Goal: Communication & Community: Answer question/provide support

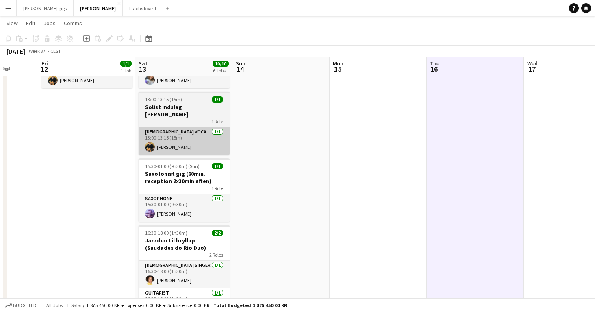
scroll to position [60, 0]
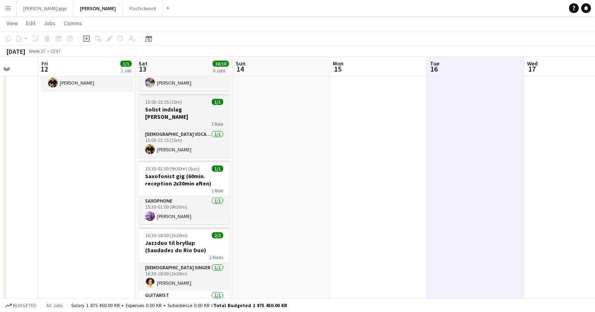
click at [186, 108] on h3 "Solist indslag [PERSON_NAME]" at bounding box center [184, 113] width 91 height 15
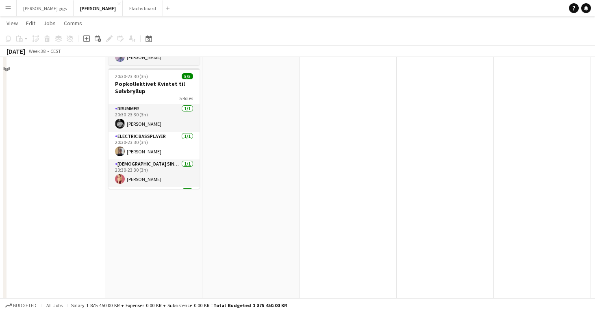
scroll to position [0, 0]
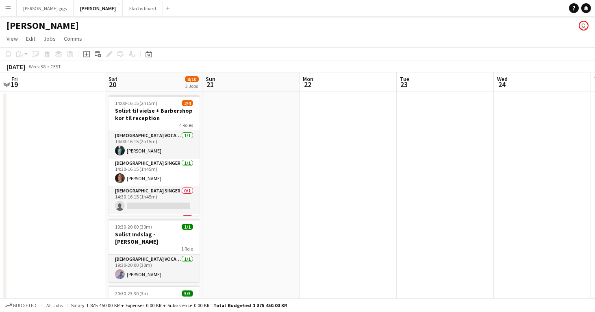
click at [7, 11] on button "Menu" at bounding box center [8, 8] width 16 height 16
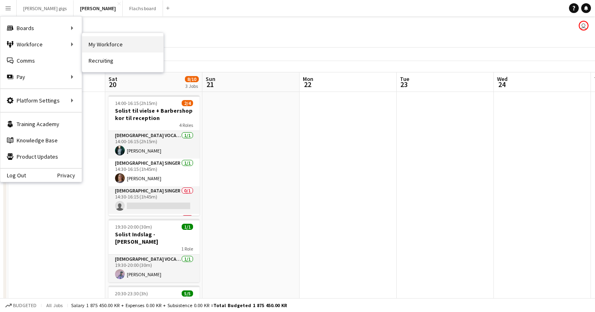
click at [122, 47] on link "My Workforce" at bounding box center [122, 44] width 81 height 16
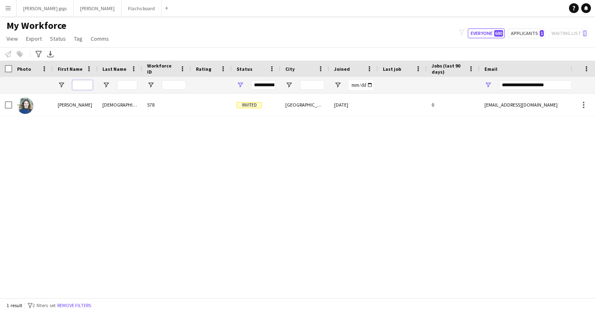
click at [83, 85] on input "First Name Filter Input" at bounding box center [82, 85] width 20 height 10
click at [534, 82] on input "**********" at bounding box center [568, 85] width 138 height 10
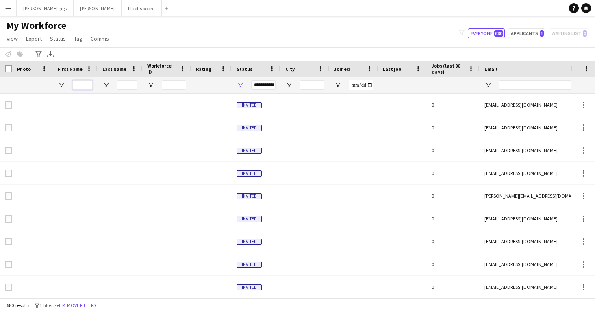
click at [82, 85] on input "First Name Filter Input" at bounding box center [82, 85] width 20 height 10
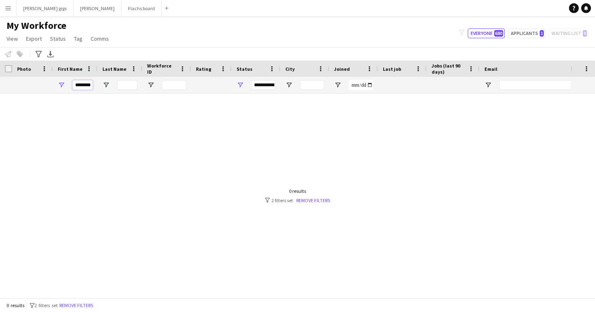
scroll to position [0, 1]
type input "*******"
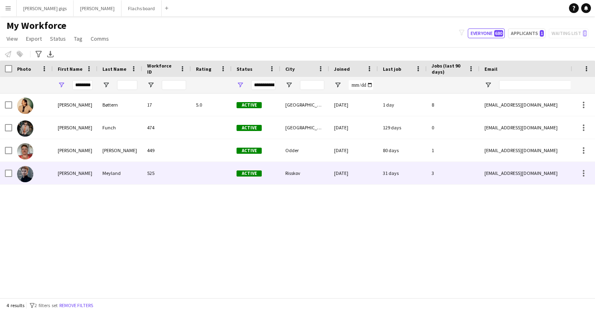
click at [117, 170] on div "Meyland" at bounding box center [120, 173] width 45 height 22
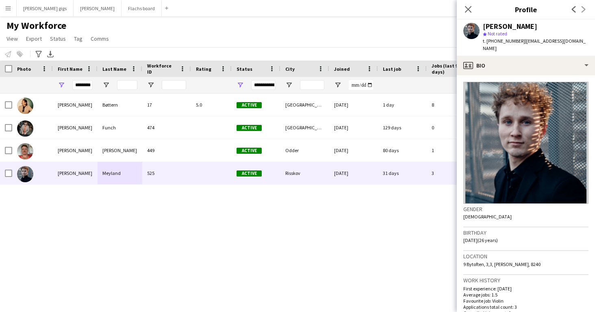
click at [125, 235] on div "Mathias Bøttern 17 5.0 Active København 20-03-2023 1 day 8 mathiassteffensen@ho…" at bounding box center [285, 196] width 571 height 204
click at [108, 28] on h1 "My Workforce" at bounding box center [58, 26] width 117 height 12
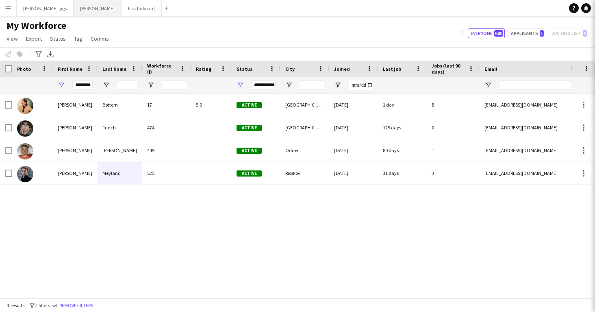
click at [74, 4] on button "Asger Gigs Close" at bounding box center [98, 8] width 48 height 16
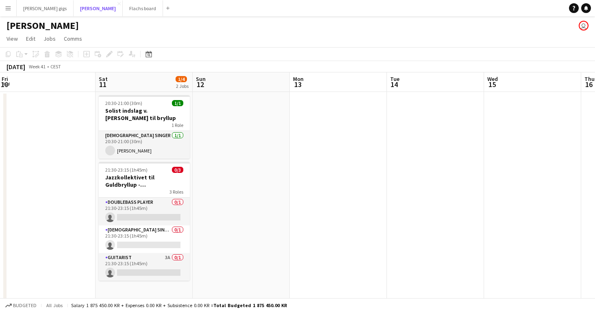
scroll to position [0, 248]
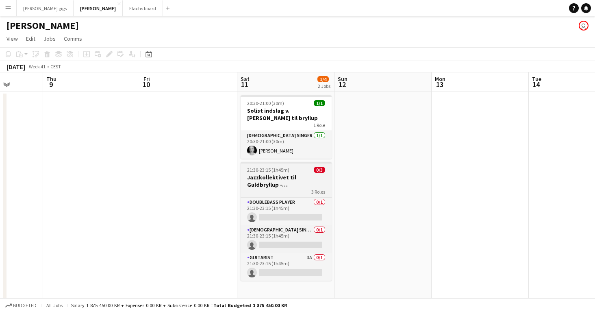
click at [307, 175] on h3 "Jazzkollektivet til Guldbryllup - (Mangler sidste bekræftelse)" at bounding box center [286, 181] width 91 height 15
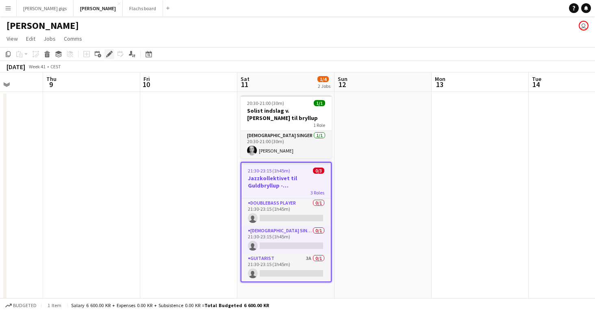
click at [106, 57] on icon at bounding box center [107, 56] width 2 height 2
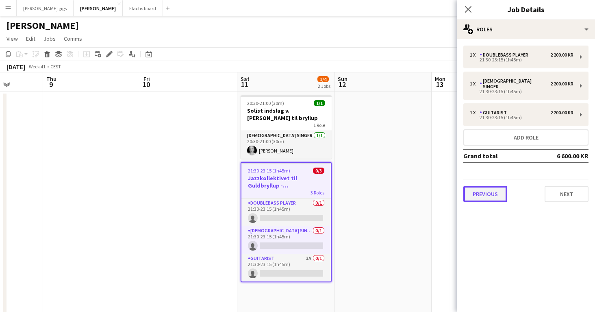
click at [494, 190] on button "Previous" at bounding box center [486, 194] width 44 height 16
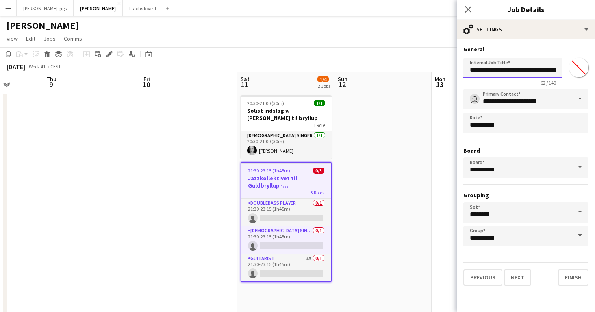
click at [532, 75] on input "**********" at bounding box center [513, 68] width 99 height 20
click at [526, 70] on input "**********" at bounding box center [513, 68] width 99 height 20
drag, startPoint x: 536, startPoint y: 70, endPoint x: 597, endPoint y: 80, distance: 62.5
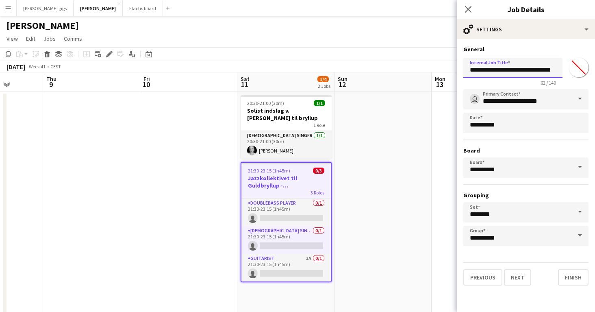
scroll to position [0, 0]
type input "**********"
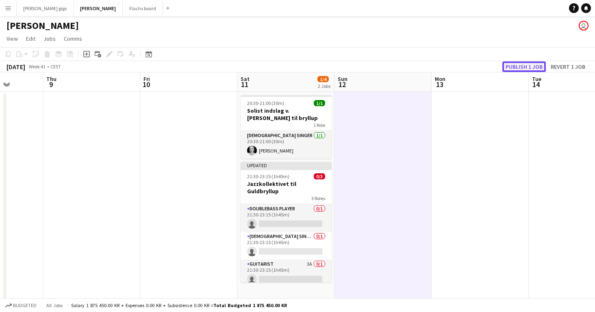
click at [528, 65] on button "Publish 1 job" at bounding box center [525, 66] width 44 height 11
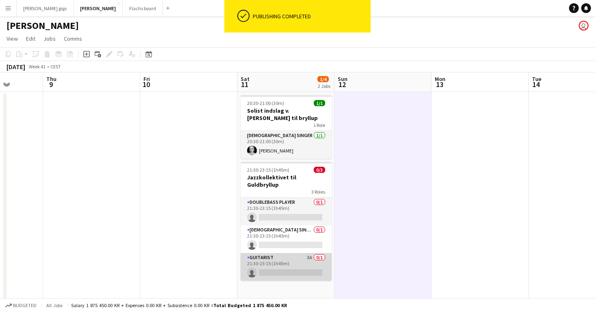
click at [264, 257] on app-card-role "Guitarist 3A 0/1 21:30-23:15 (1h45m) single-neutral-actions" at bounding box center [286, 267] width 91 height 28
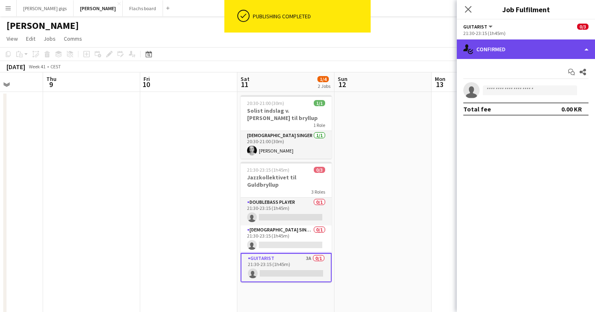
click at [495, 43] on div "single-neutral-actions-check-2 Confirmed" at bounding box center [526, 49] width 138 height 20
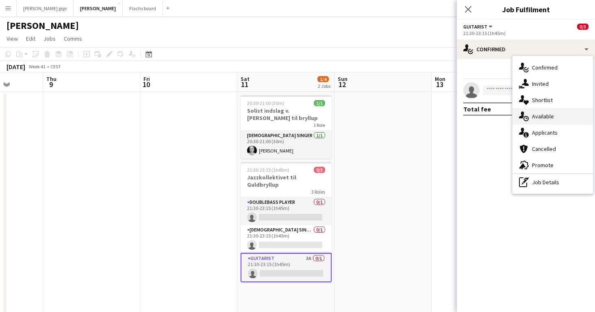
click at [535, 110] on div "single-neutral-actions-upload Available" at bounding box center [553, 116] width 81 height 16
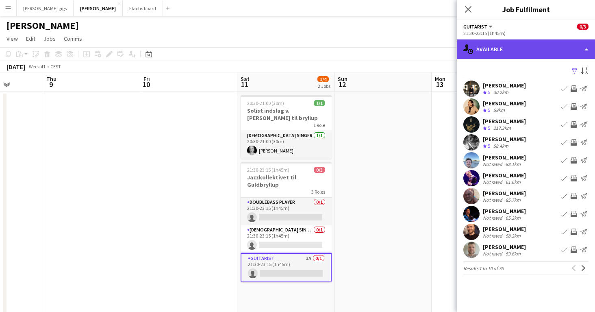
click at [514, 58] on div "single-neutral-actions-upload Available" at bounding box center [526, 49] width 138 height 20
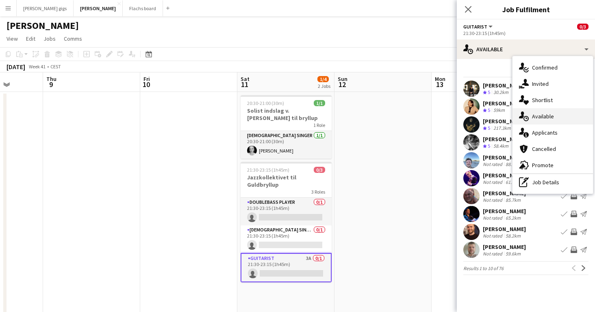
click at [538, 120] on span "Available" at bounding box center [543, 116] width 22 height 7
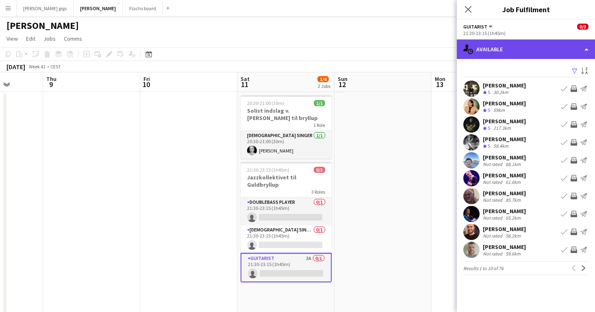
click at [506, 51] on div "single-neutral-actions-upload Available" at bounding box center [526, 49] width 138 height 20
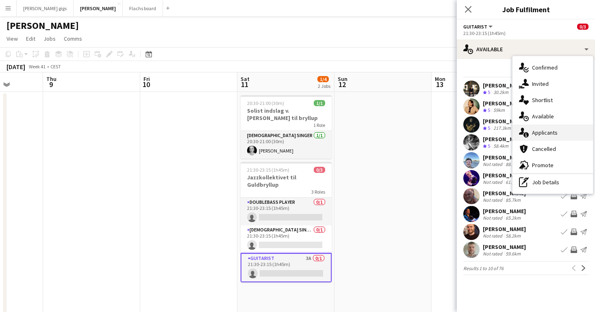
click at [541, 128] on div "single-neutral-actions-information Applicants" at bounding box center [553, 132] width 81 height 16
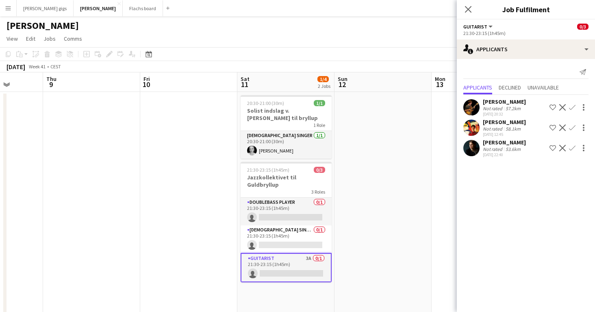
click at [572, 148] on app-icon "Confirm" at bounding box center [572, 148] width 7 height 7
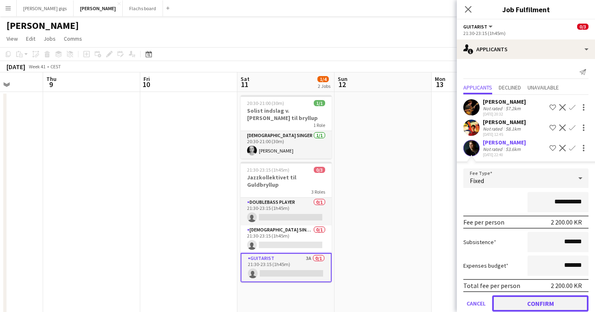
click at [544, 304] on button "Confirm" at bounding box center [540, 303] width 96 height 16
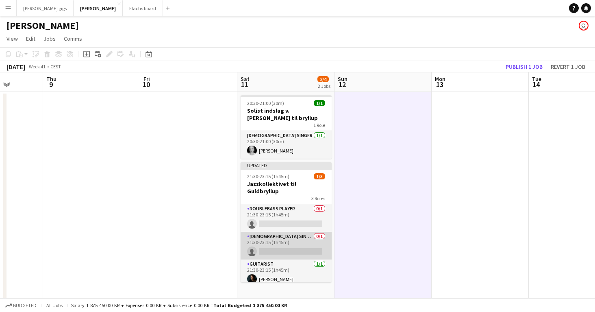
click at [280, 237] on app-card-role "Female Singer 0/1 21:30-23:15 (1h45m) single-neutral-actions" at bounding box center [286, 246] width 91 height 28
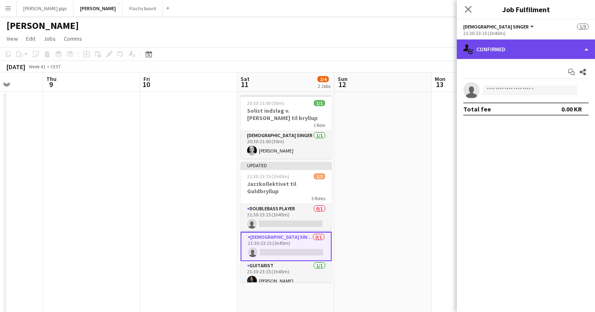
click at [501, 41] on div "single-neutral-actions-check-2 Confirmed" at bounding box center [526, 49] width 138 height 20
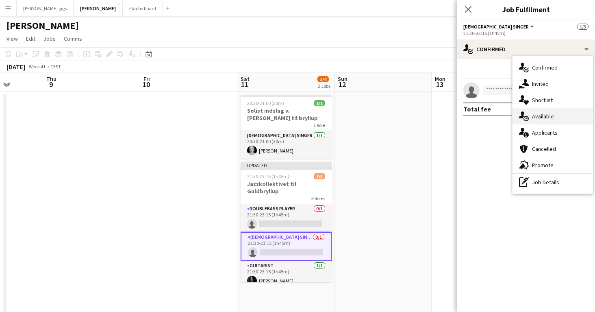
click at [553, 124] on div "single-neutral-actions-upload Available" at bounding box center [553, 116] width 81 height 16
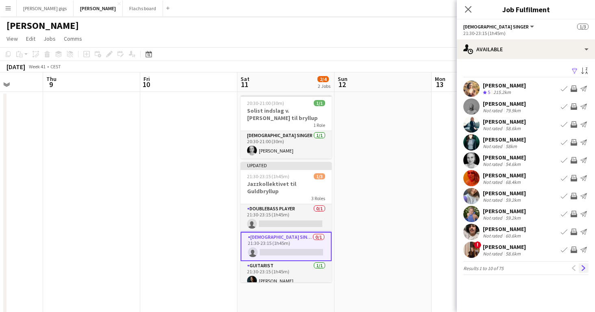
click at [583, 266] on app-icon "Next" at bounding box center [584, 268] width 6 height 6
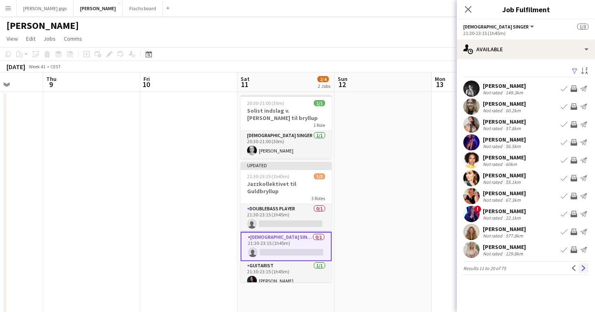
click at [583, 268] on app-icon "Next" at bounding box center [584, 268] width 6 height 6
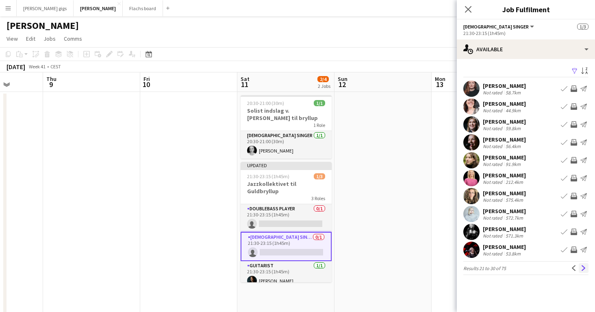
click at [583, 268] on button "Next" at bounding box center [584, 268] width 10 height 10
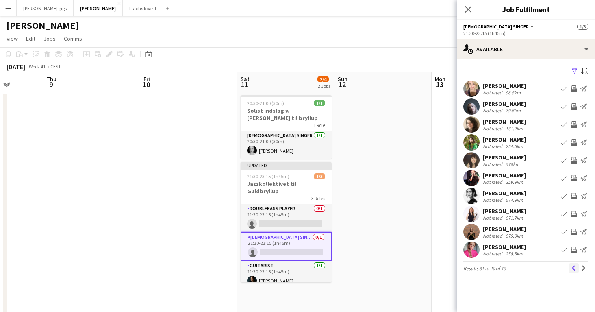
click at [574, 266] on app-icon "Previous" at bounding box center [574, 268] width 6 height 6
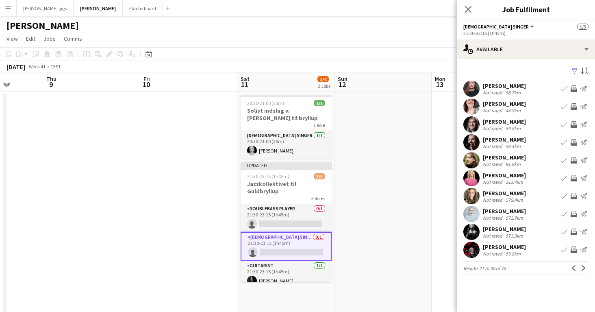
click at [574, 266] on app-pager "Results 21 to 30 of 75 Previous Next" at bounding box center [526, 268] width 125 height 14
click at [573, 271] on app-icon "Previous" at bounding box center [574, 268] width 6 height 6
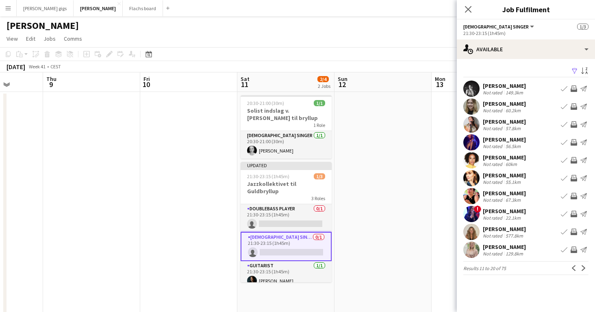
click at [572, 155] on button "Invite crew" at bounding box center [574, 160] width 10 height 10
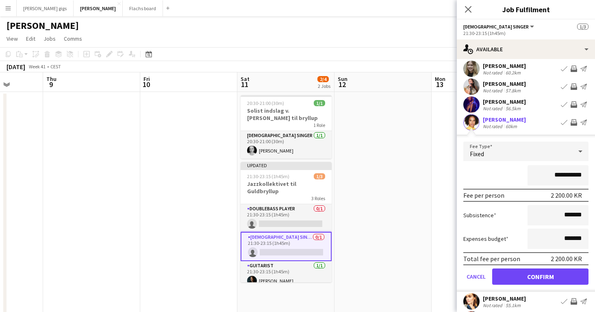
scroll to position [39, 0]
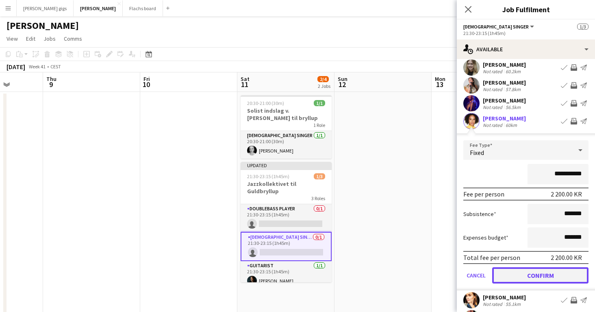
click at [538, 275] on button "Confirm" at bounding box center [540, 275] width 96 height 16
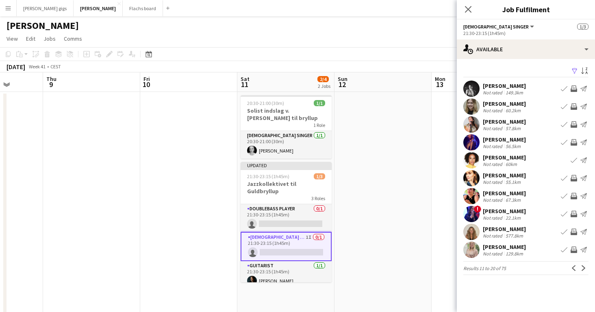
scroll to position [0, 0]
click at [573, 268] on app-icon "Previous" at bounding box center [574, 268] width 6 height 6
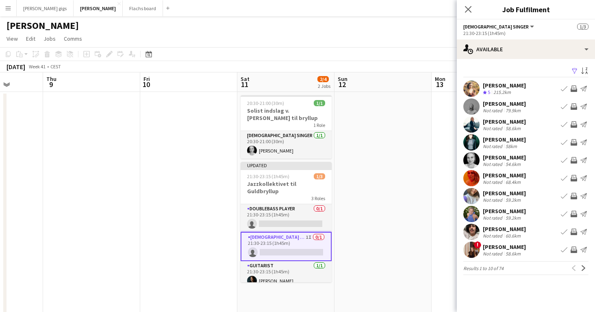
click at [572, 213] on app-icon "Invite crew" at bounding box center [574, 214] width 7 height 7
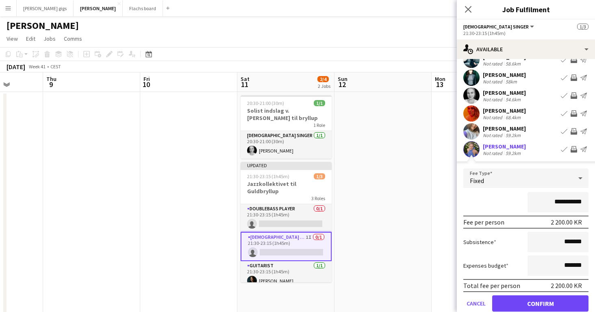
scroll to position [64, 0]
click at [550, 298] on button "Confirm" at bounding box center [540, 304] width 96 height 16
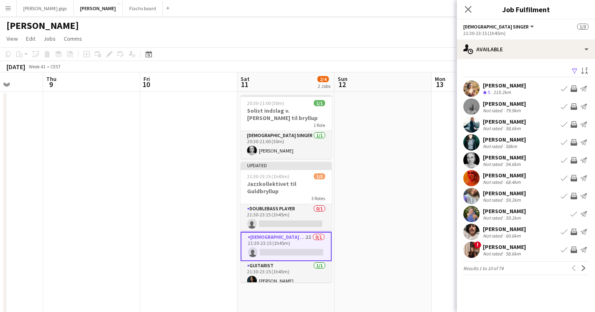
click at [576, 141] on app-icon "Invite crew" at bounding box center [574, 142] width 7 height 7
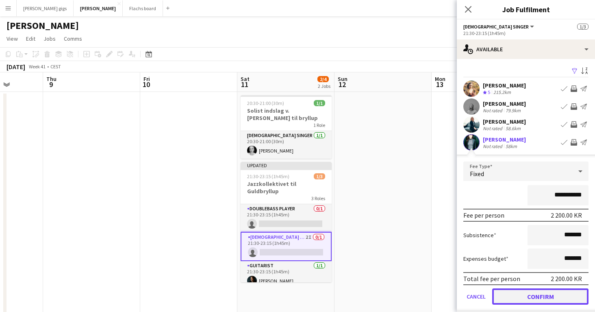
click at [523, 299] on button "Confirm" at bounding box center [540, 296] width 96 height 16
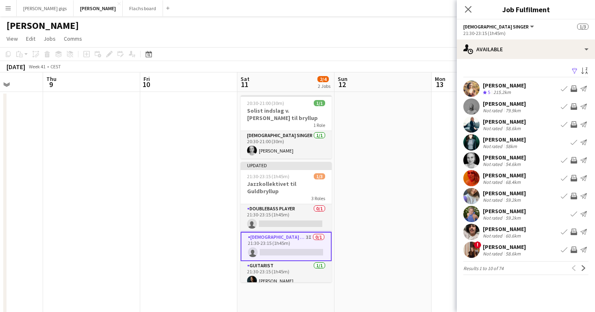
click at [584, 262] on app-pager "Results 1 to 10 of 74 Previous Next" at bounding box center [526, 268] width 125 height 14
click at [584, 267] on app-icon "Next" at bounding box center [584, 268] width 6 height 6
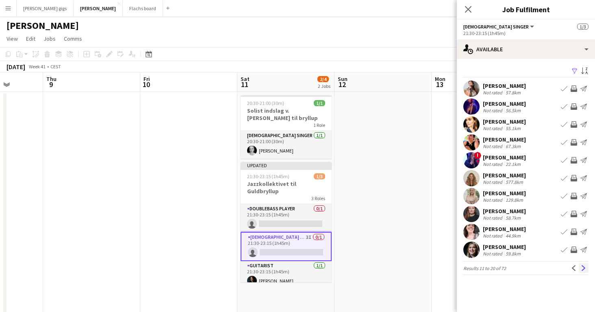
click at [588, 271] on button "Next" at bounding box center [584, 268] width 10 height 10
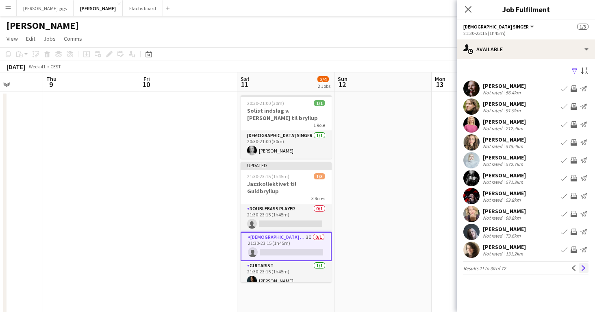
click at [588, 271] on button "Next" at bounding box center [584, 268] width 10 height 10
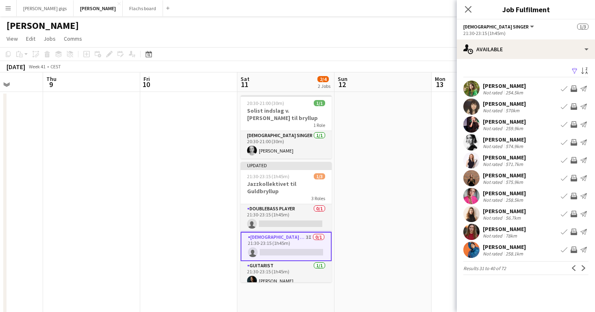
click at [588, 271] on button "Next" at bounding box center [584, 268] width 10 height 10
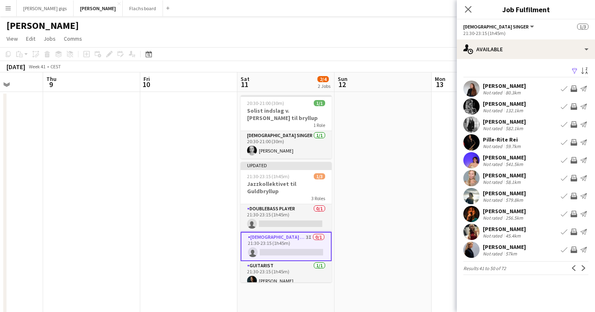
click at [574, 144] on app-icon "Invite crew" at bounding box center [574, 142] width 7 height 7
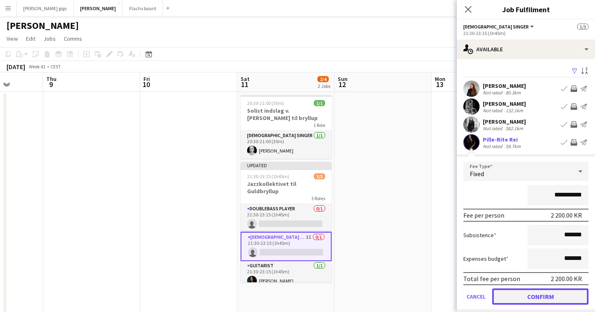
click at [561, 289] on button "Confirm" at bounding box center [540, 296] width 96 height 16
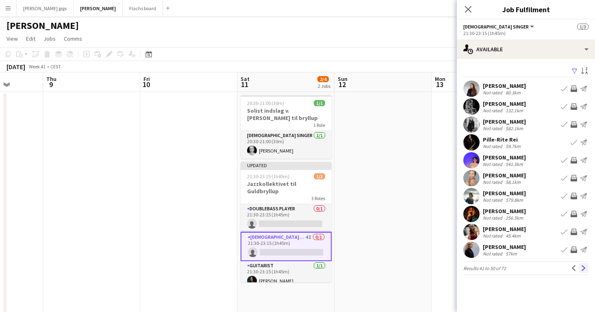
click at [584, 272] on button "Next" at bounding box center [584, 268] width 10 height 10
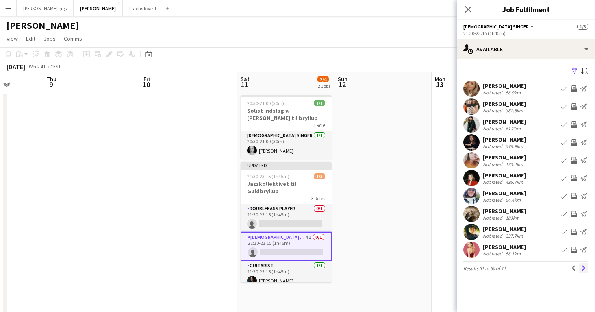
click at [586, 268] on app-icon "Next" at bounding box center [584, 268] width 6 height 6
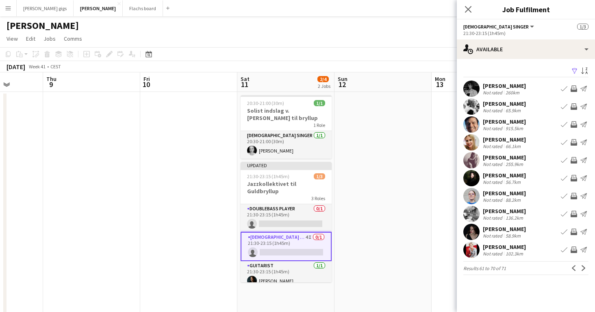
click at [518, 244] on div "Anna Pauline Andersson" at bounding box center [504, 246] width 43 height 7
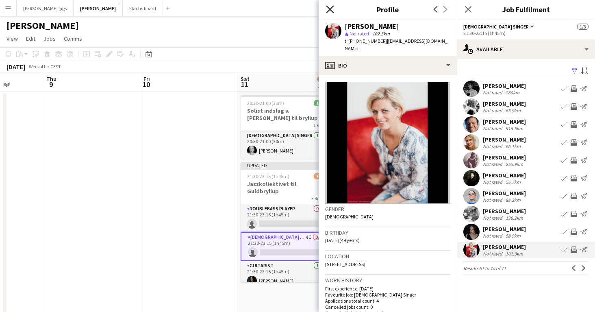
click at [328, 6] on icon "Close pop-in" at bounding box center [330, 9] width 8 height 8
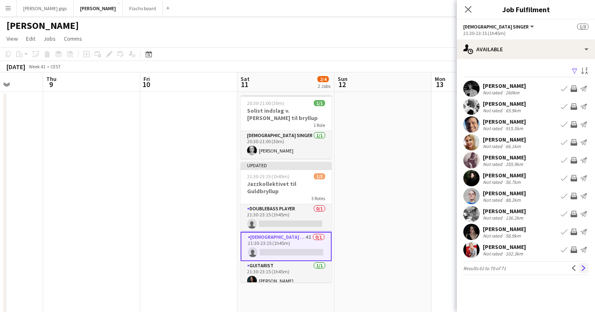
click at [585, 269] on app-icon "Next" at bounding box center [584, 268] width 6 height 6
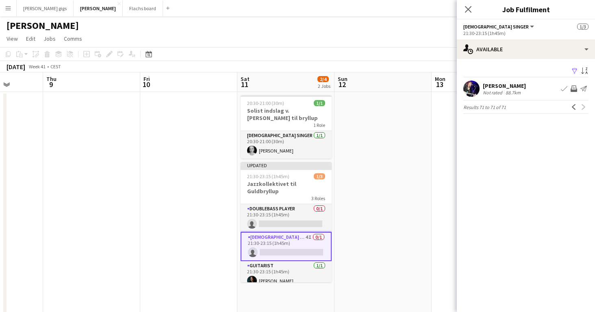
click at [489, 88] on div "Anna Halkjær" at bounding box center [504, 85] width 43 height 7
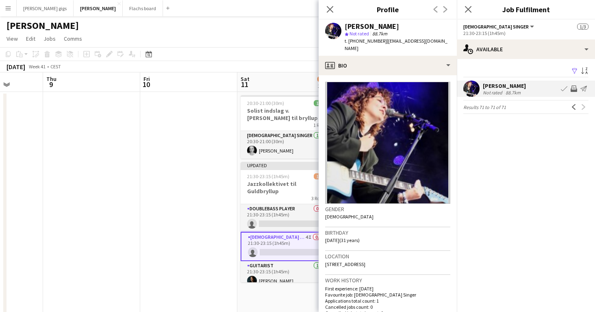
click at [489, 88] on div "Anna Halkjær" at bounding box center [504, 85] width 43 height 7
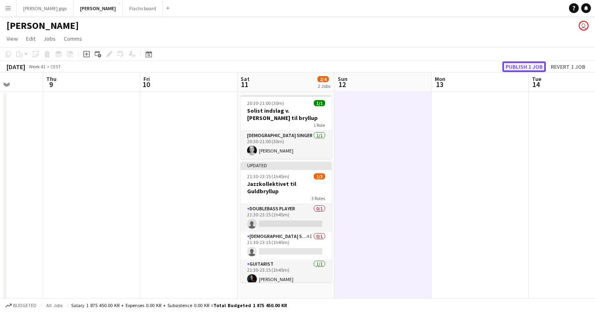
click at [521, 64] on button "Publish 1 job" at bounding box center [525, 66] width 44 height 11
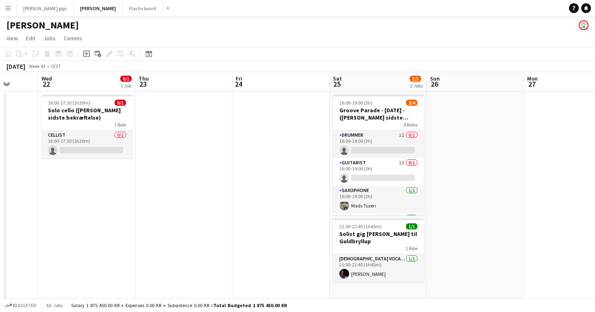
scroll to position [0, 173]
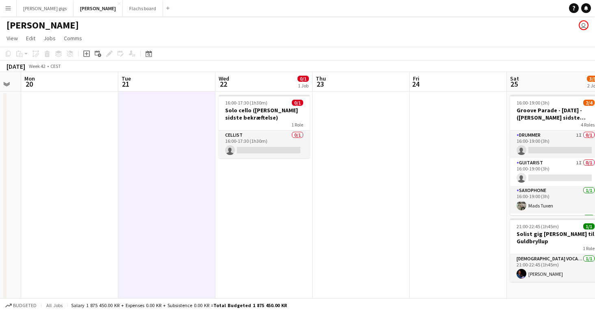
click at [3, 9] on button "Menu" at bounding box center [8, 8] width 16 height 16
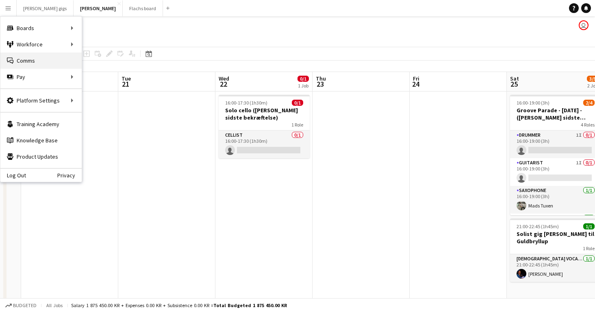
click at [30, 59] on link "Comms Comms" at bounding box center [40, 60] width 81 height 16
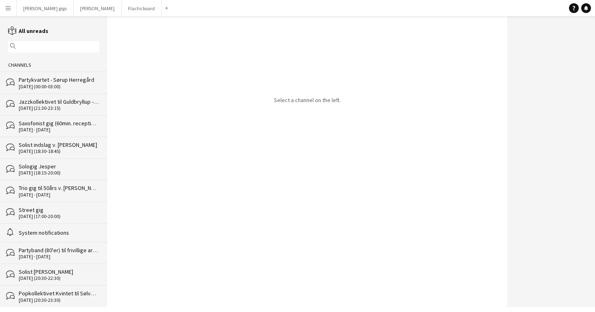
click at [47, 131] on div "[DATE] - [DATE]" at bounding box center [59, 130] width 81 height 6
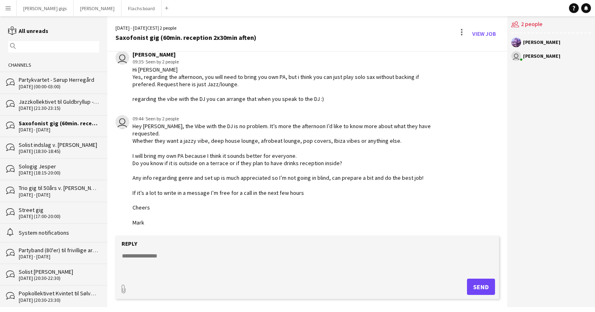
scroll to position [238, 0]
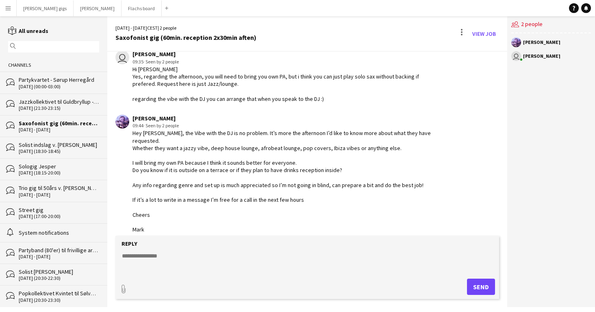
click at [225, 261] on textarea at bounding box center [309, 262] width 376 height 21
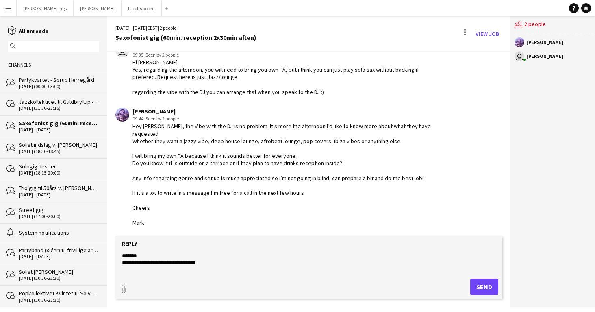
scroll to position [19, 0]
paste textarea "**********"
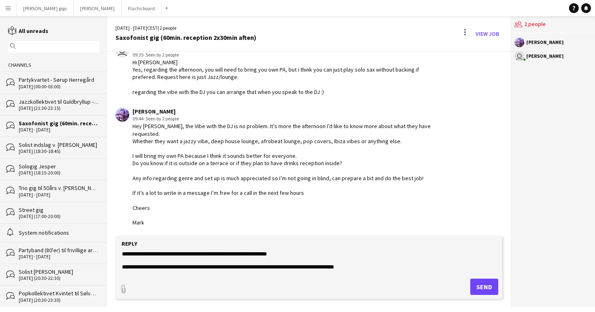
drag, startPoint x: 122, startPoint y: 253, endPoint x: 249, endPoint y: 246, distance: 127.1
click at [249, 246] on form "**********" at bounding box center [308, 267] width 387 height 63
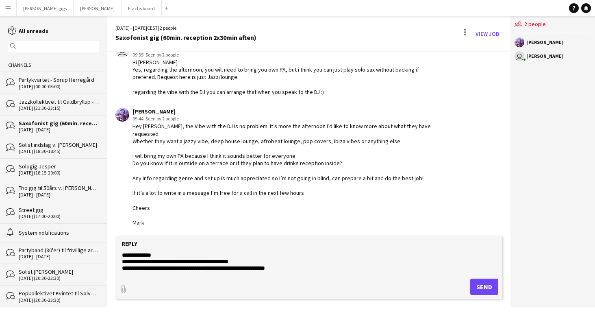
click at [245, 261] on textarea "**********" at bounding box center [309, 262] width 376 height 21
click at [124, 255] on textarea "**********" at bounding box center [309, 262] width 376 height 21
click at [150, 265] on textarea "**********" at bounding box center [309, 262] width 376 height 21
paste textarea "**********"
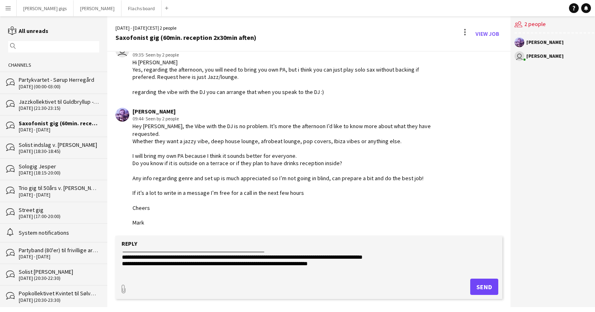
scroll to position [49, 0]
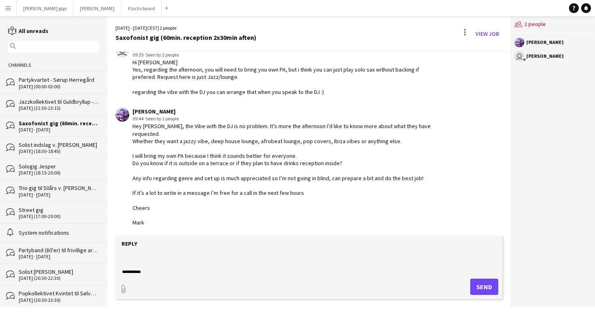
click at [126, 256] on textarea "**********" at bounding box center [309, 262] width 376 height 21
click at [233, 260] on textarea at bounding box center [309, 262] width 376 height 21
click at [244, 263] on textarea at bounding box center [309, 262] width 376 height 21
click at [277, 264] on textarea at bounding box center [309, 262] width 376 height 21
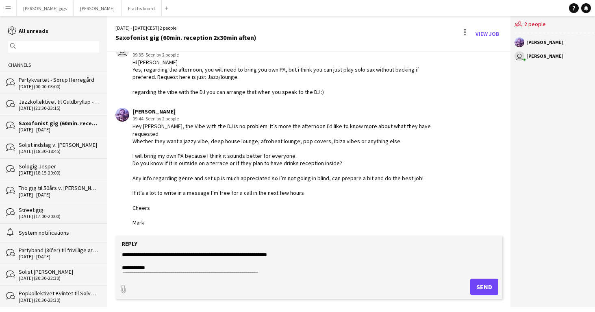
scroll to position [170, 0]
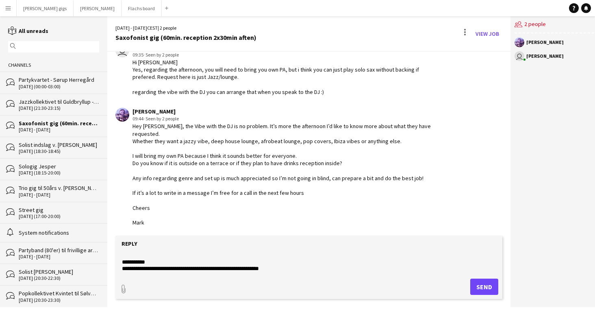
click at [288, 264] on textarea at bounding box center [309, 262] width 376 height 21
click at [277, 270] on textarea "**********" at bounding box center [309, 262] width 376 height 21
type textarea "**********"
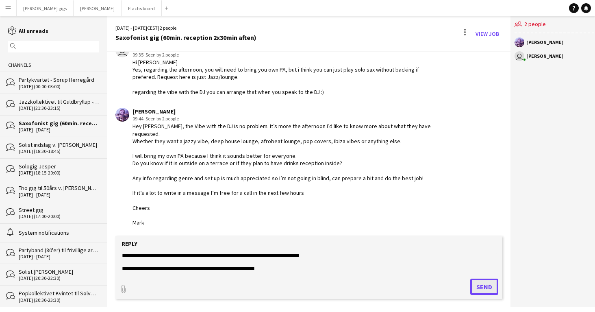
click at [481, 285] on button "Send" at bounding box center [484, 287] width 28 height 16
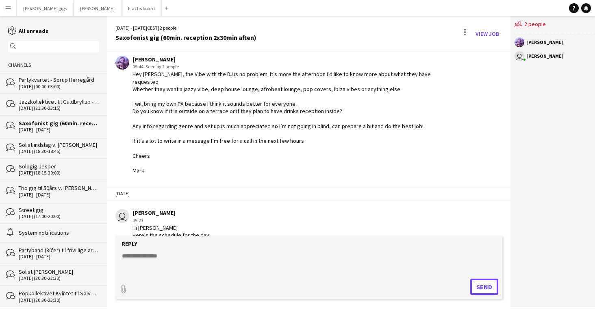
scroll to position [290, 0]
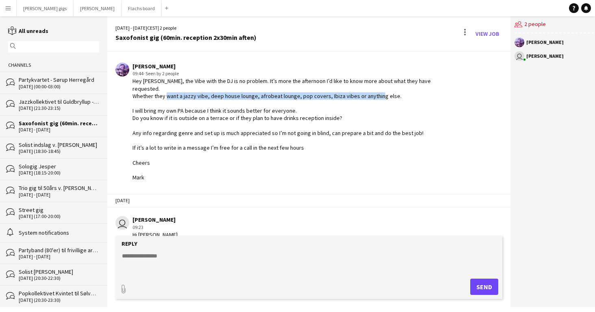
drag, startPoint x: 183, startPoint y: 96, endPoint x: 389, endPoint y: 94, distance: 205.8
click at [389, 94] on div "Hey Asger, the Vibe with the DJ is no problem. It’s more the afternoon I’d like…" at bounding box center [286, 129] width 306 height 104
copy div "jazzy vibe, deep house lounge, afrobeat lounge, pop covers, Ibiza vibes or anyt…"
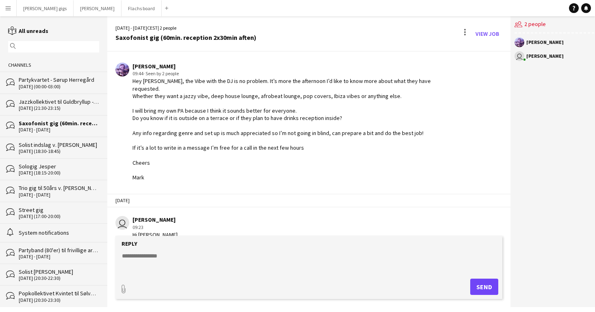
click at [287, 146] on div "Hey Asger, the Vibe with the DJ is no problem. It’s more the afternoon I’d like…" at bounding box center [286, 129] width 306 height 104
click at [74, 15] on button "Asger Gigs Close" at bounding box center [98, 8] width 48 height 16
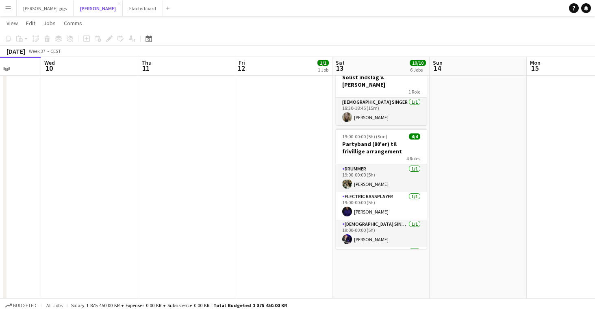
scroll to position [319, 0]
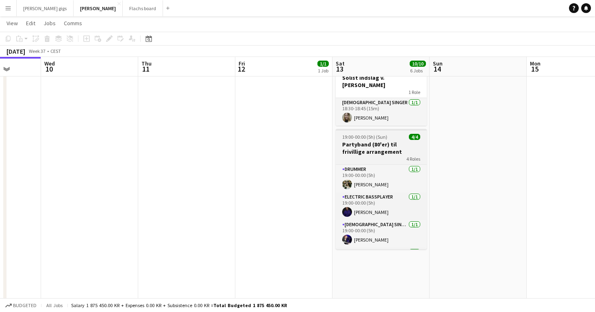
click at [364, 141] on h3 "Partyband (80'er) til frivillige arrangement" at bounding box center [381, 148] width 91 height 15
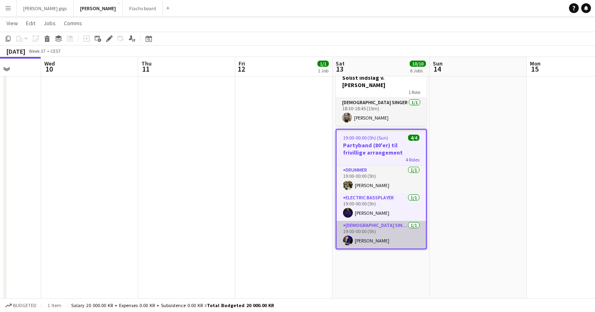
scroll to position [28, 0]
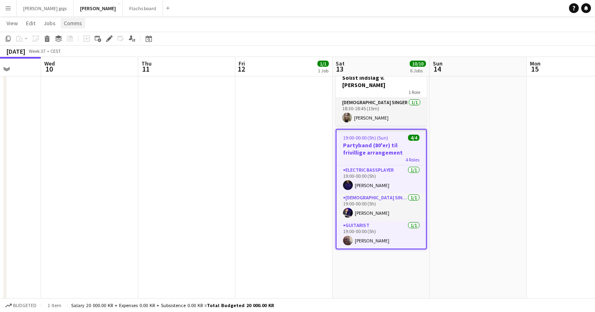
click at [76, 22] on span "Comms" at bounding box center [73, 23] width 18 height 7
click at [76, 59] on span "Create chat" at bounding box center [81, 57] width 28 height 7
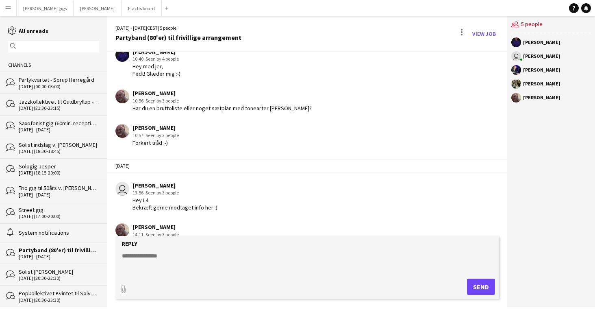
scroll to position [102, 0]
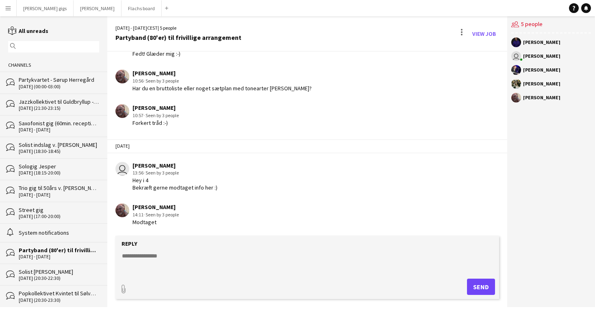
click at [227, 269] on textarea at bounding box center [309, 262] width 376 height 21
type textarea "**********"
click at [485, 34] on link "View Job" at bounding box center [484, 33] width 30 height 13
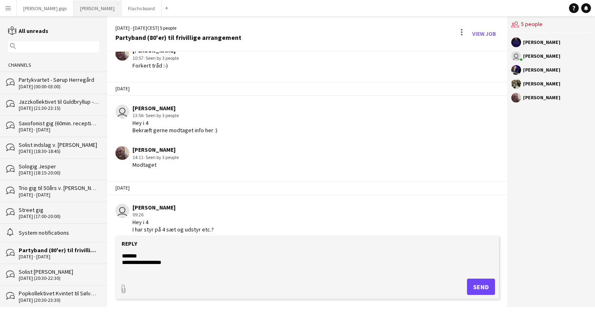
click at [74, 15] on button "Asger Gigs Close" at bounding box center [98, 8] width 48 height 16
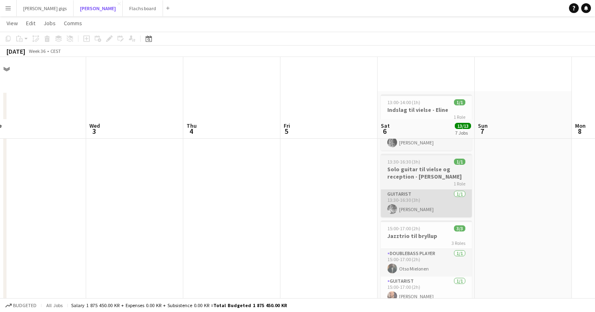
scroll to position [70, 0]
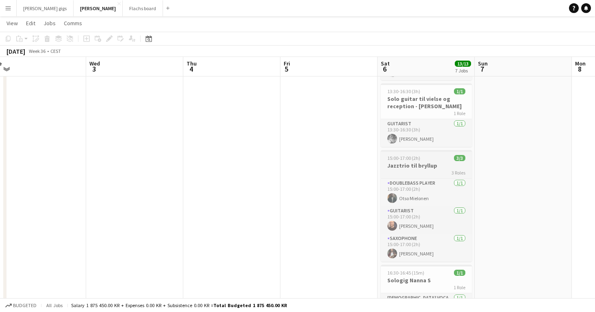
click at [399, 162] on h3 "Jazztrio til bryllup" at bounding box center [426, 165] width 91 height 7
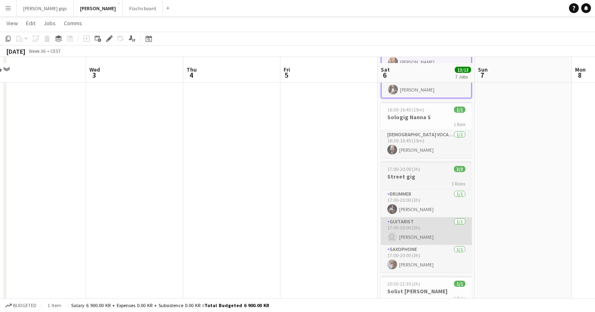
scroll to position [242, 0]
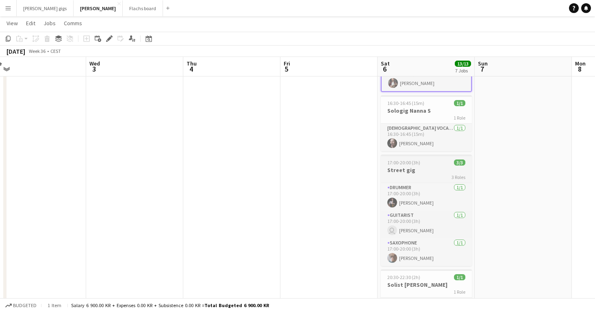
click at [412, 174] on div "3 Roles" at bounding box center [426, 177] width 91 height 7
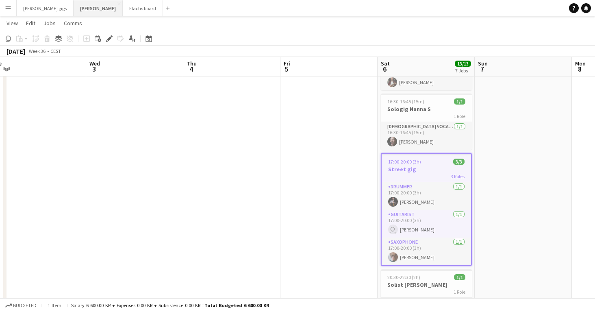
click at [74, 15] on button "Asger Gigs Close" at bounding box center [98, 8] width 49 height 16
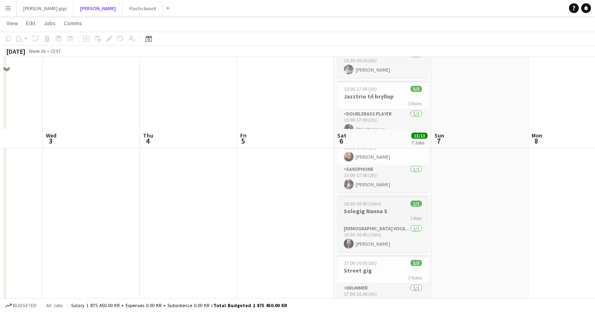
scroll to position [224, 0]
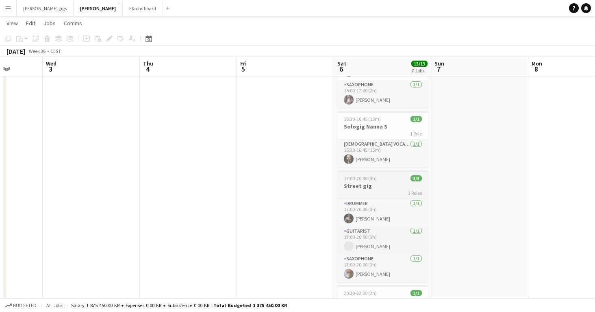
click at [365, 182] on h3 "Street gig" at bounding box center [383, 185] width 91 height 7
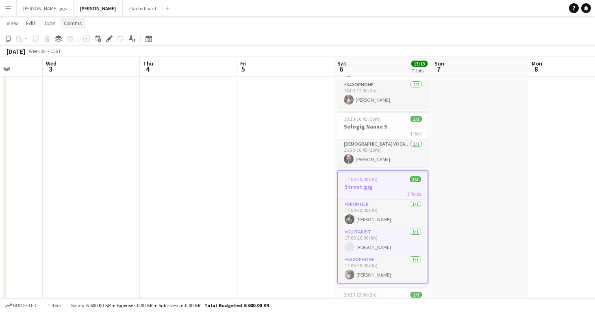
click at [78, 27] on link "Comms" at bounding box center [73, 23] width 25 height 11
click at [84, 54] on link "Create chat" at bounding box center [94, 57] width 68 height 17
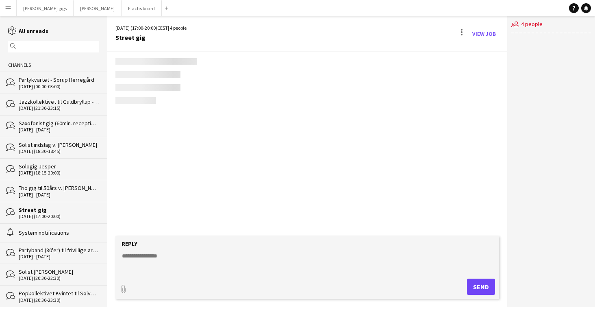
click at [228, 268] on textarea at bounding box center [309, 262] width 376 height 21
drag, startPoint x: 181, startPoint y: 261, endPoint x: 324, endPoint y: 272, distance: 143.6
click at [324, 272] on textarea "**********" at bounding box center [309, 262] width 376 height 21
type textarea "**********"
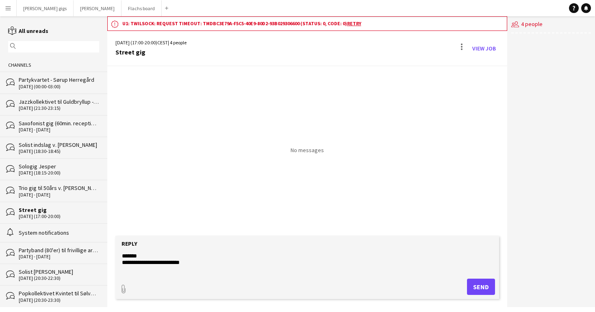
drag, startPoint x: 189, startPoint y: 268, endPoint x: 74, endPoint y: 240, distance: 118.9
click at [74, 240] on div "reading All unreads magnifier Channels bubbles Partykvartet - Sørup Herregård 0…" at bounding box center [297, 161] width 595 height 291
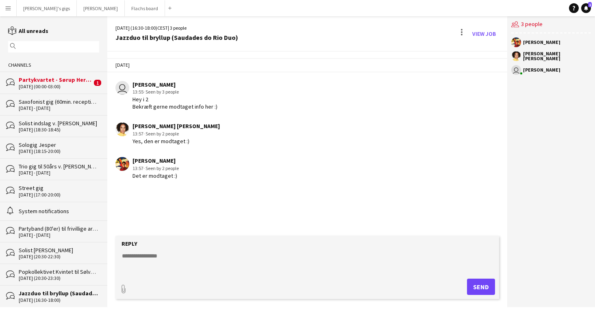
click at [77, 79] on div "Partykvartet - Sørup Herregård" at bounding box center [55, 79] width 73 height 7
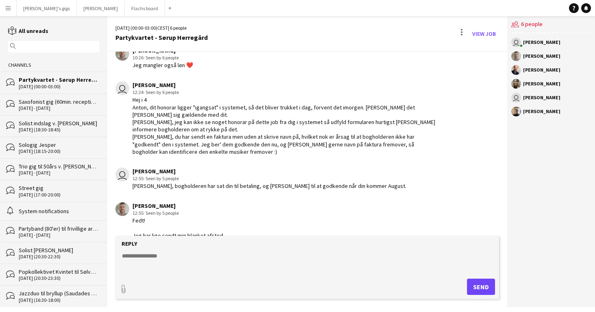
scroll to position [1563, 0]
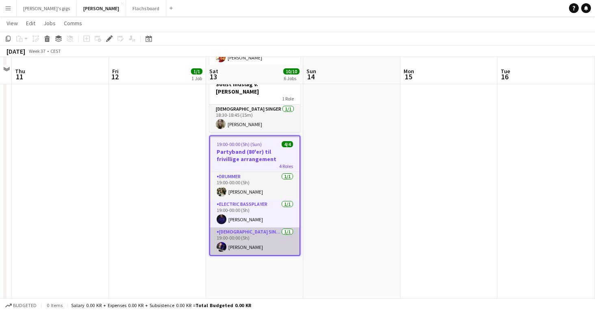
scroll to position [311, 0]
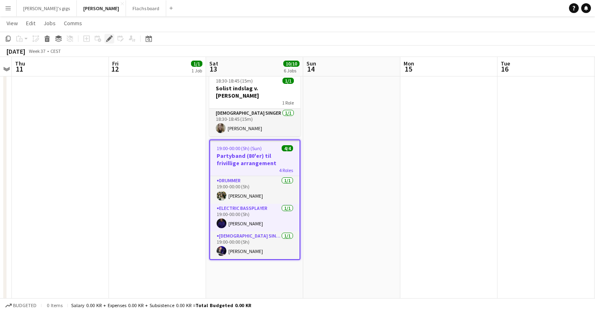
click at [108, 38] on icon "Edit" at bounding box center [109, 38] width 7 height 7
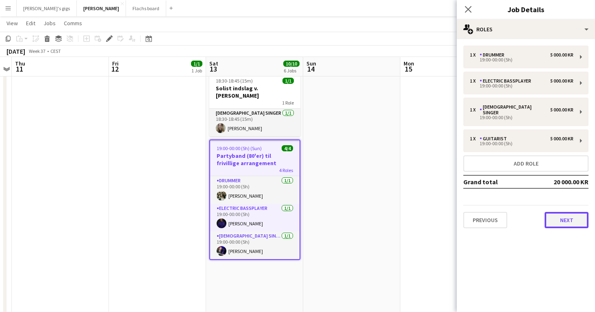
click at [568, 214] on button "Next" at bounding box center [567, 220] width 44 height 16
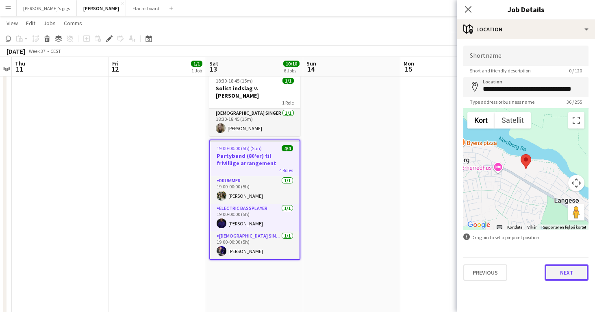
click at [563, 270] on button "Next" at bounding box center [567, 272] width 44 height 16
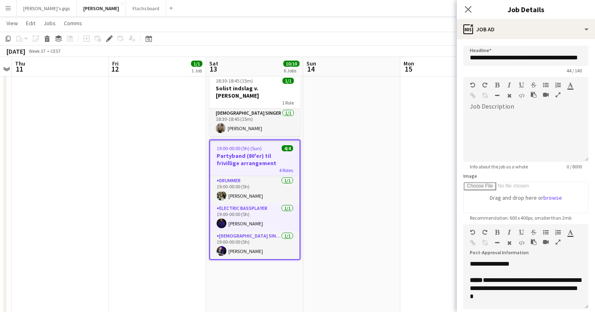
scroll to position [51, 0]
click at [416, 260] on app-date-cell at bounding box center [449, 92] width 97 height 624
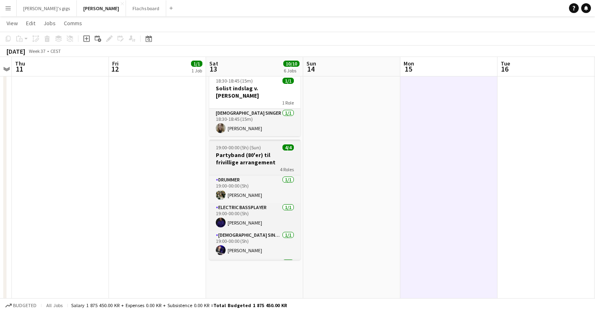
click at [244, 151] on h3 "Partyband (80'er) til frivillige arrangement" at bounding box center [254, 158] width 91 height 15
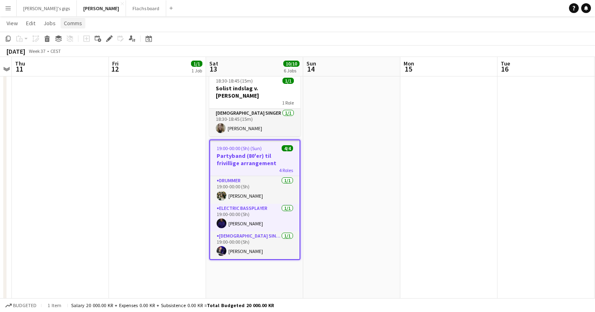
click at [73, 22] on span "Comms" at bounding box center [73, 23] width 18 height 7
click at [84, 59] on span "Create chat" at bounding box center [81, 57] width 28 height 7
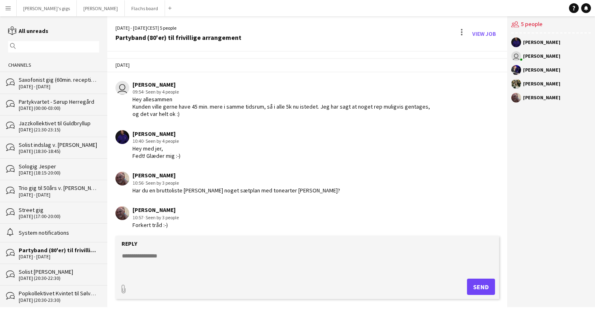
scroll to position [102, 0]
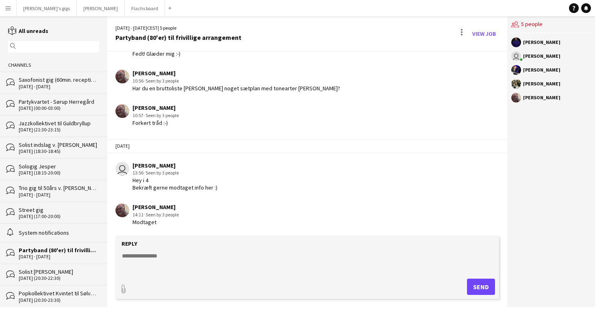
click at [194, 256] on textarea at bounding box center [309, 262] width 376 height 21
type textarea "**********"
click at [483, 281] on button "Send" at bounding box center [481, 287] width 28 height 16
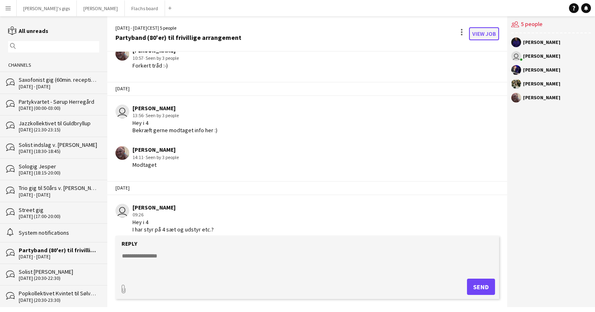
click at [485, 34] on link "View Job" at bounding box center [484, 33] width 30 height 13
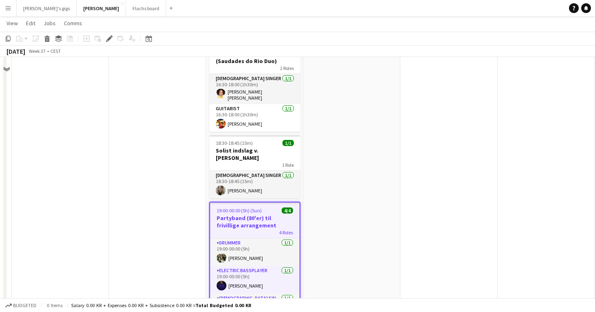
scroll to position [253, 0]
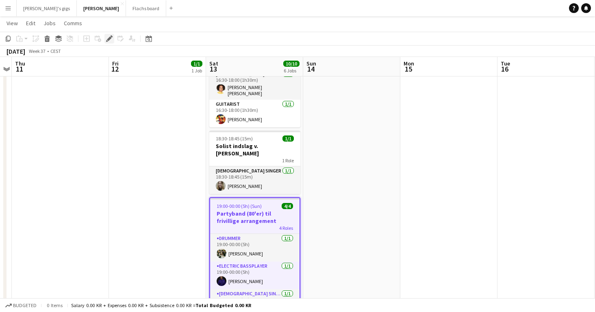
click at [109, 38] on icon at bounding box center [109, 39] width 4 height 4
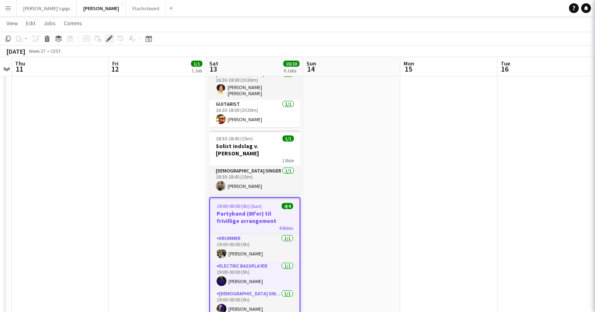
type input "**********"
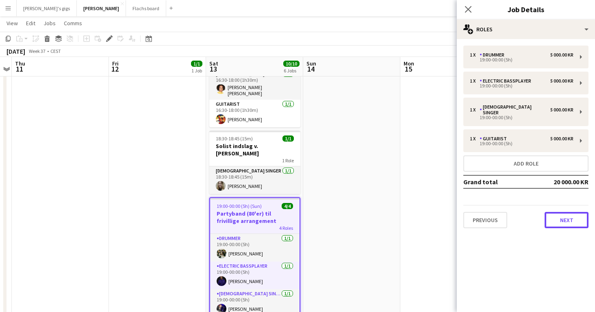
click at [557, 212] on button "Next" at bounding box center [567, 220] width 44 height 16
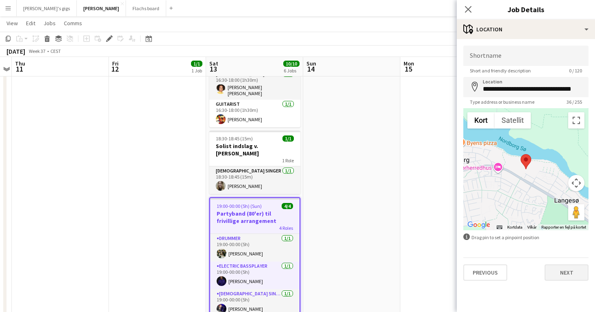
scroll to position [259, 0]
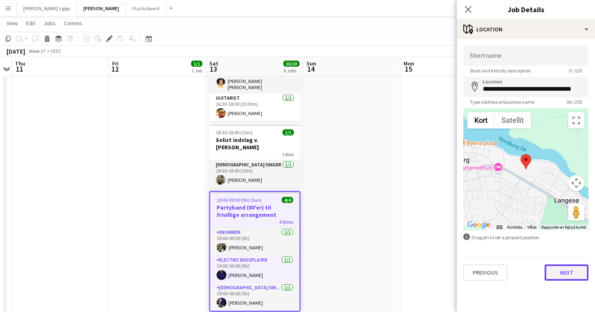
click at [549, 264] on button "Next" at bounding box center [567, 272] width 44 height 16
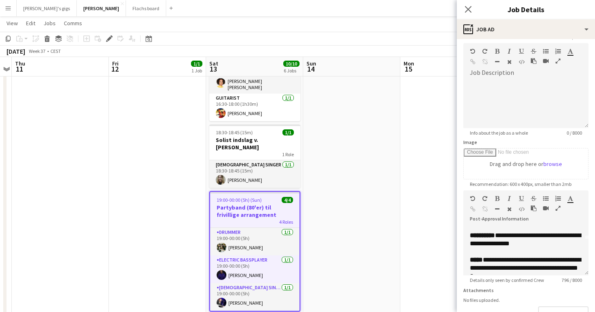
scroll to position [20, 0]
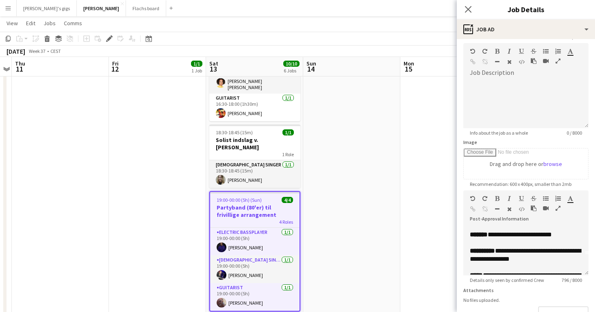
click at [338, 228] on app-date-cell at bounding box center [351, 144] width 97 height 624
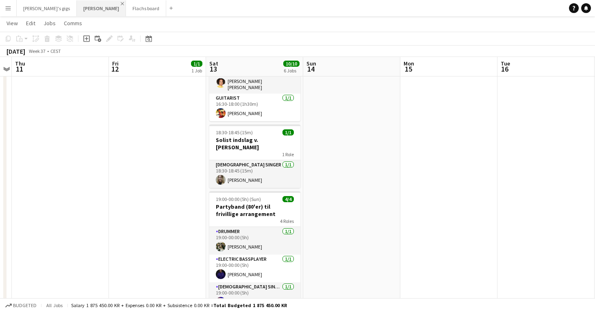
scroll to position [0, 0]
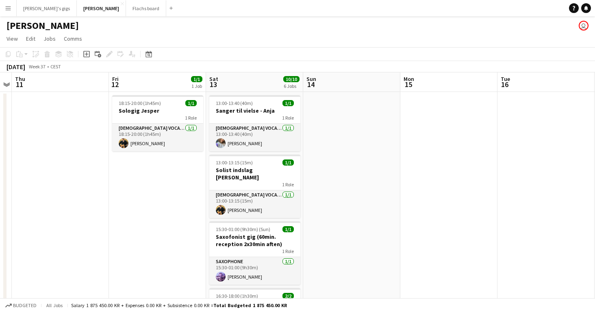
click at [7, 15] on button "Menu" at bounding box center [8, 8] width 16 height 16
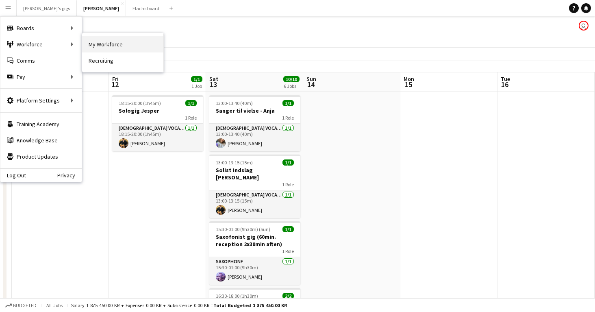
click at [129, 46] on link "My Workforce" at bounding box center [122, 44] width 81 height 16
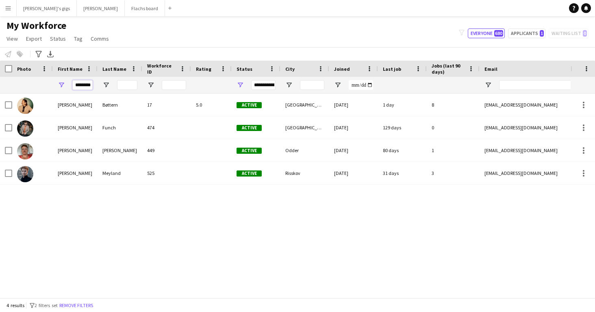
click at [81, 89] on input "*******" at bounding box center [82, 85] width 20 height 10
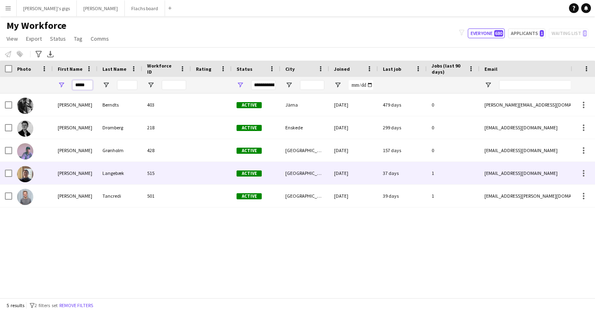
type input "*****"
click at [94, 176] on div "Anton" at bounding box center [75, 173] width 45 height 22
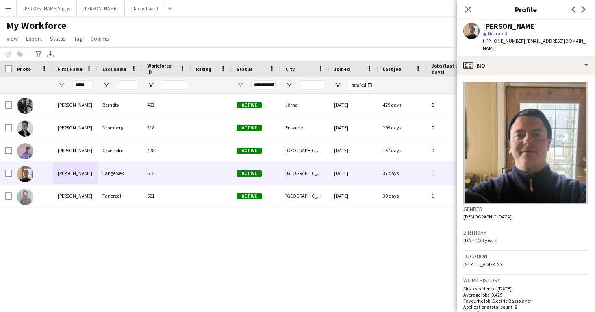
drag, startPoint x: 487, startPoint y: 40, endPoint x: 514, endPoint y: 41, distance: 26.5
click at [514, 41] on span "t. +4561427367" at bounding box center [504, 41] width 42 height 6
copy span "+4561427367"
click at [315, 243] on div "Anton Berndts 403 Active Järna 17-05-2024 479 days 0 anton.berndts@hotmail.com …" at bounding box center [285, 196] width 571 height 204
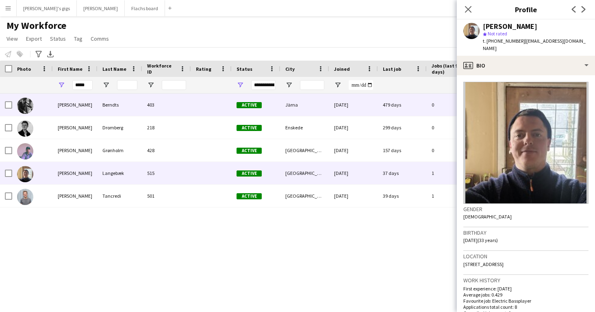
click at [103, 104] on div "Berndts" at bounding box center [120, 105] width 45 height 22
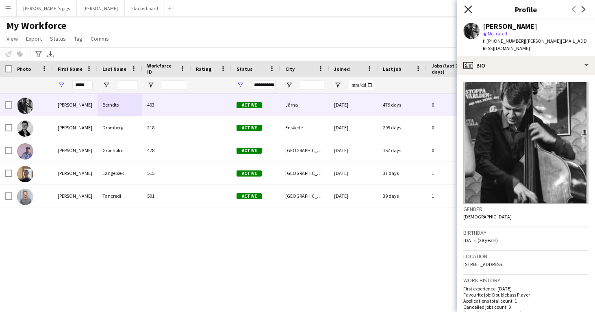
click at [467, 8] on icon at bounding box center [468, 9] width 8 height 8
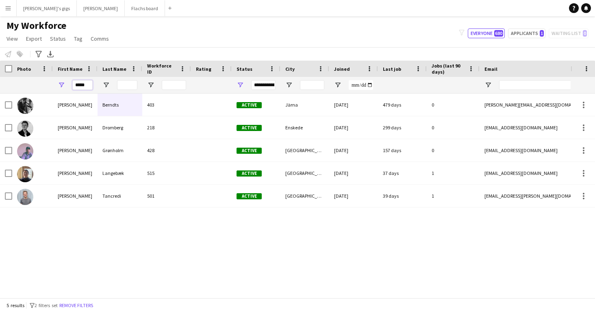
click at [82, 89] on input "*****" at bounding box center [82, 85] width 20 height 10
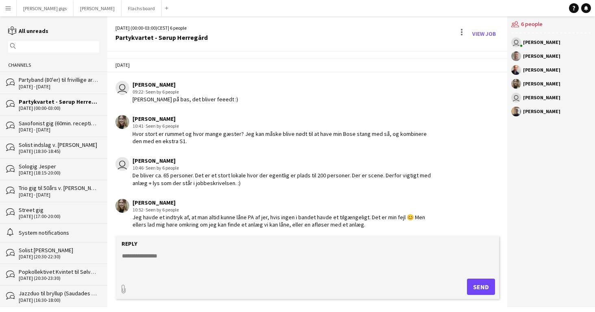
scroll to position [1563, 0]
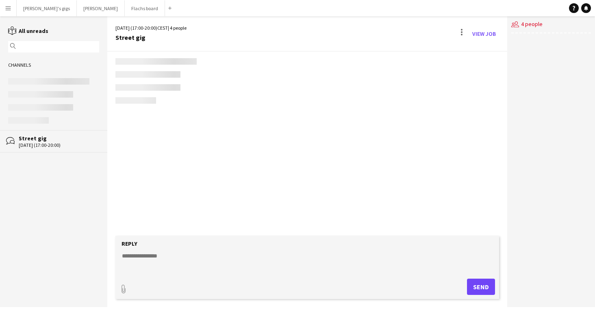
scroll to position [1091, 0]
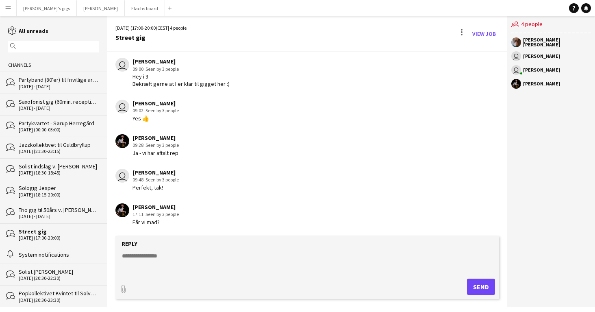
click at [261, 252] on textarea at bounding box center [309, 262] width 376 height 21
paste textarea "**********"
drag, startPoint x: 143, startPoint y: 265, endPoint x: 132, endPoint y: 260, distance: 11.8
click at [133, 261] on textarea "**********" at bounding box center [309, 262] width 376 height 21
click at [141, 262] on textarea "**********" at bounding box center [309, 262] width 376 height 21
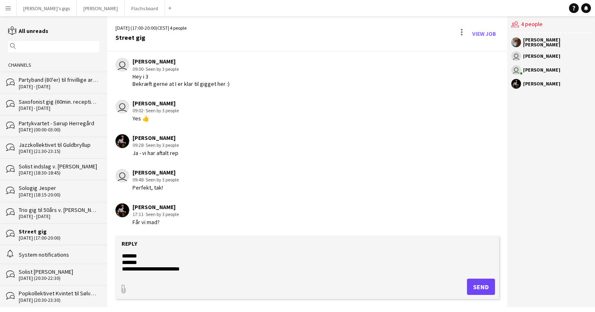
drag, startPoint x: 141, startPoint y: 262, endPoint x: 98, endPoint y: 259, distance: 42.4
click at [98, 259] on div "reading All unreads magnifier Channels bubbles Partyband (80'er) til frivillige…" at bounding box center [297, 161] width 595 height 291
click at [200, 263] on textarea "**********" at bounding box center [309, 262] width 376 height 21
type textarea "**********"
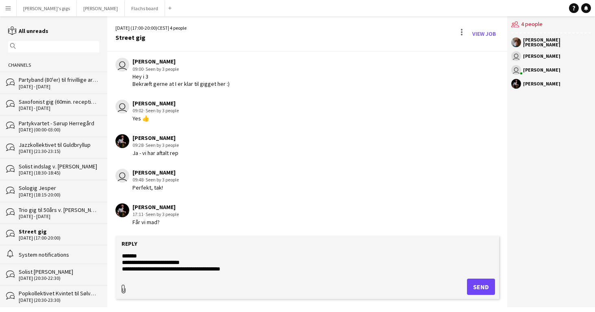
type input "**********"
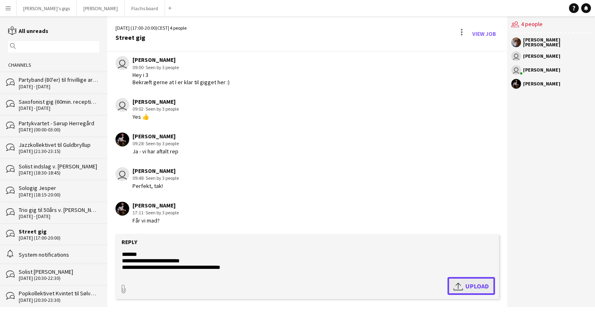
click at [463, 285] on app-icon "Upload" at bounding box center [460, 286] width 12 height 10
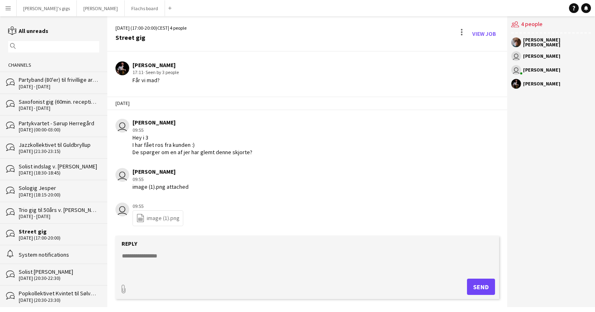
scroll to position [1241, 0]
